Goal: Navigation & Orientation: Find specific page/section

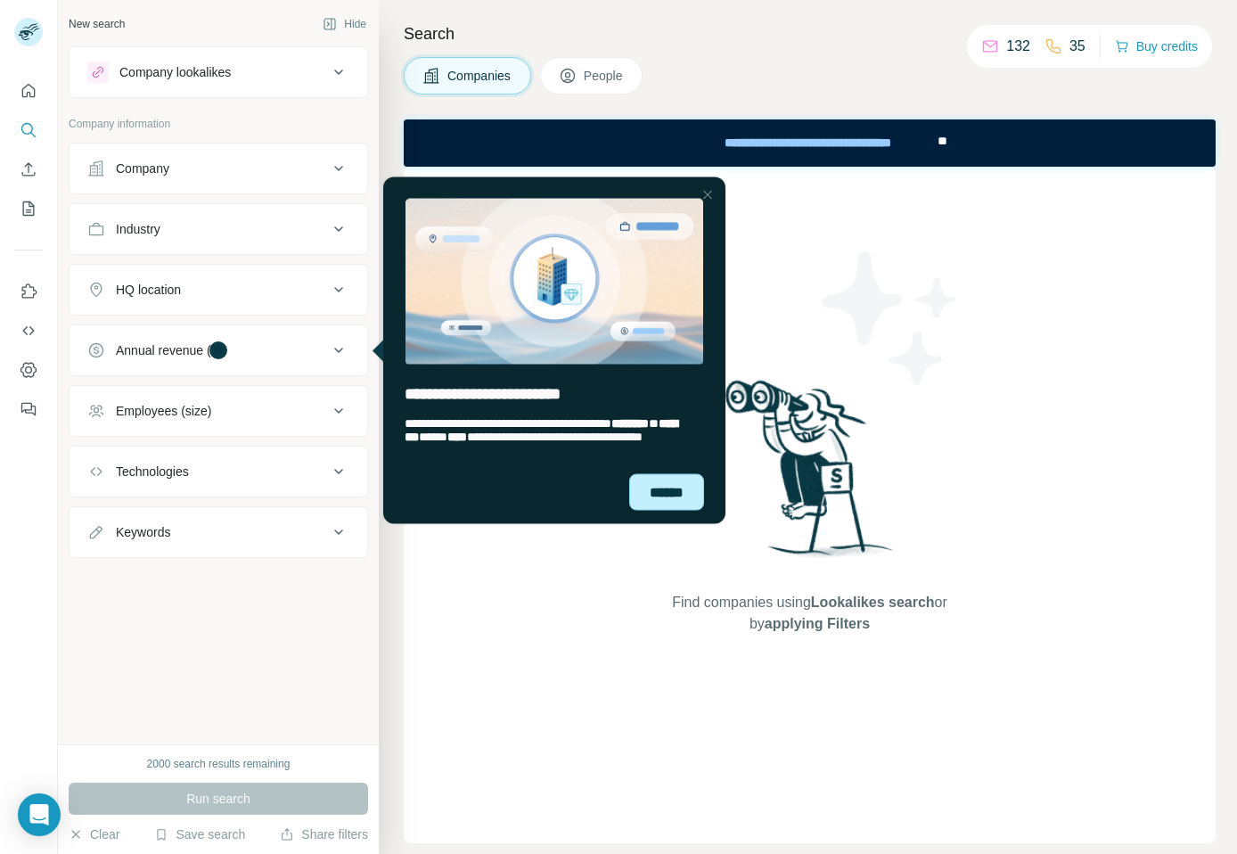
click at [643, 488] on div "******" at bounding box center [666, 491] width 75 height 37
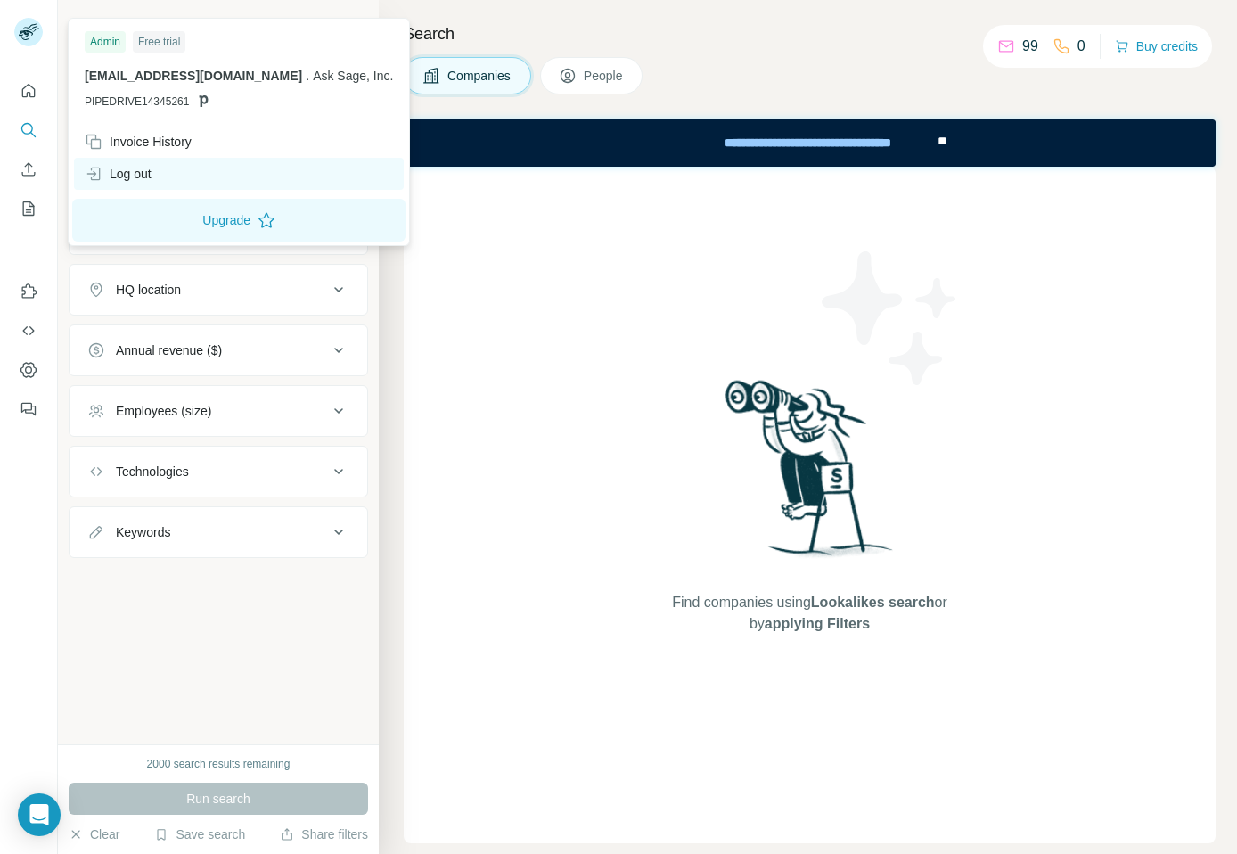
click at [137, 164] on div "Log out" at bounding box center [239, 174] width 330 height 32
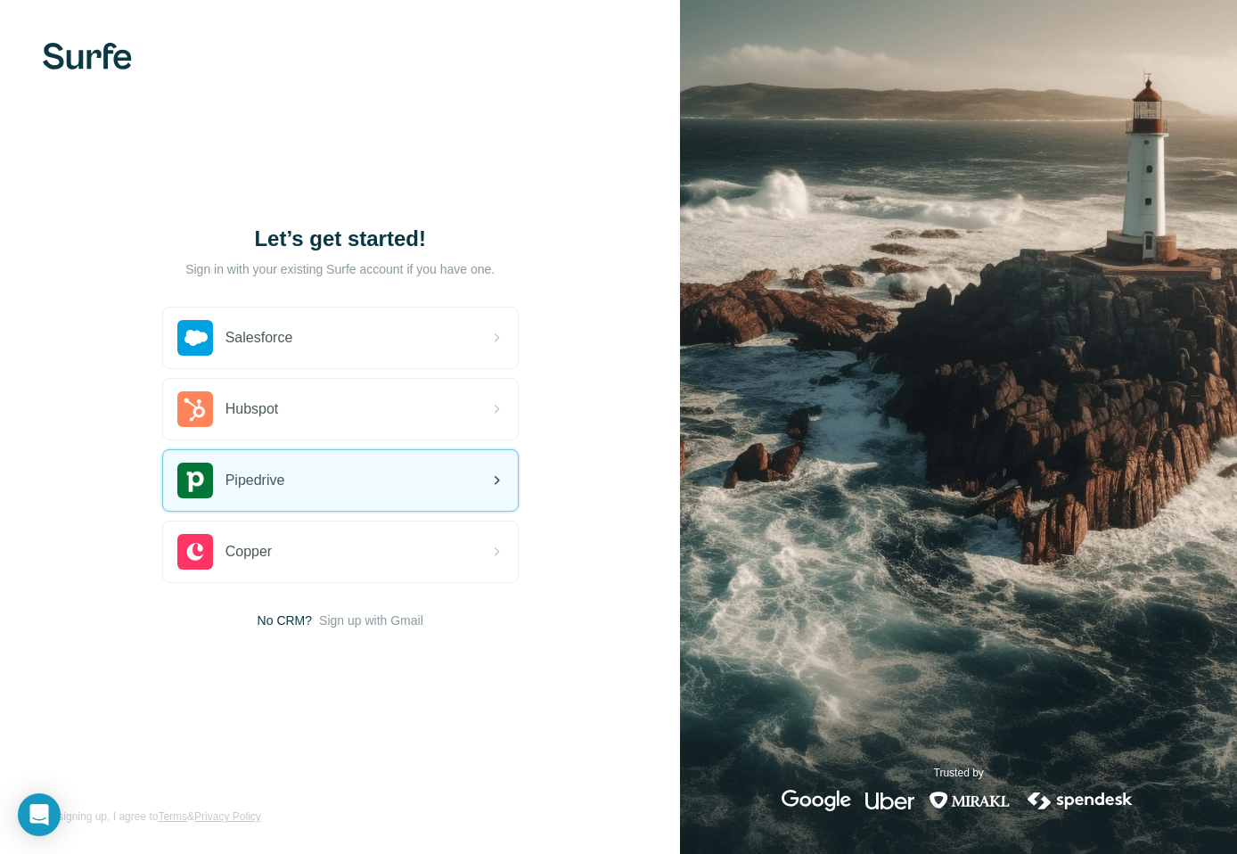
click at [285, 480] on span "Pipedrive" at bounding box center [255, 480] width 60 height 21
